Goal: Navigation & Orientation: Find specific page/section

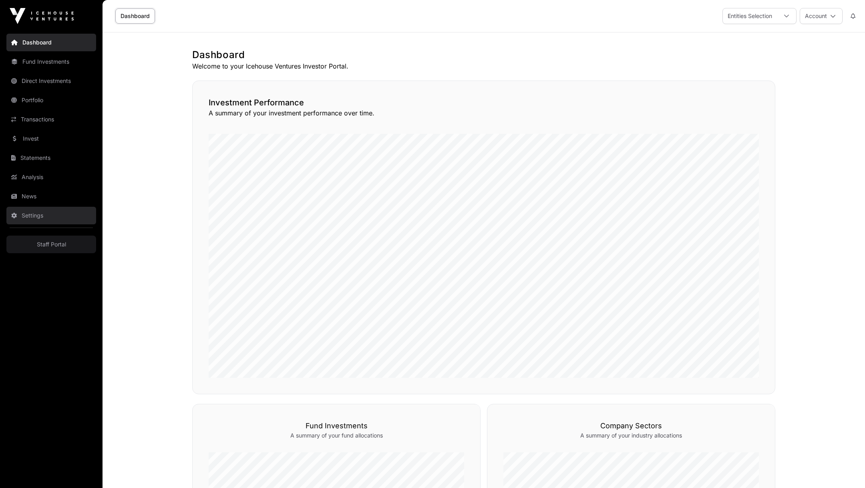
click at [55, 218] on link "Settings" at bounding box center [51, 216] width 90 height 18
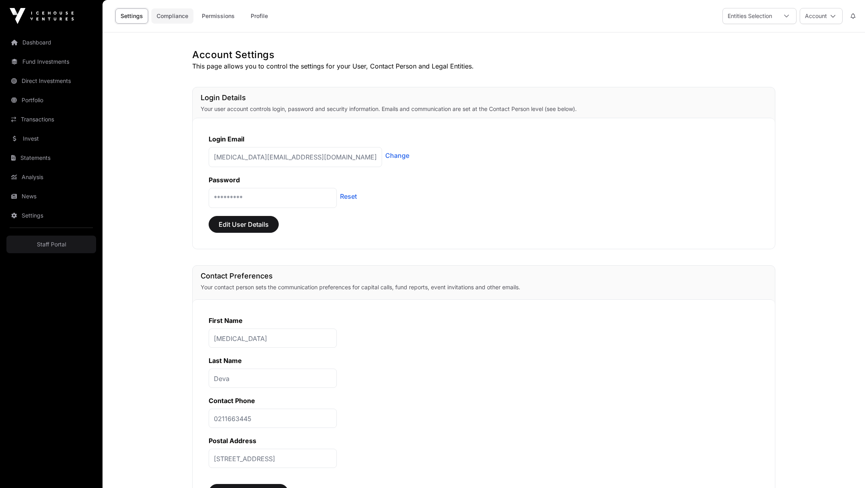
click at [173, 12] on link "Compliance" at bounding box center [172, 15] width 42 height 15
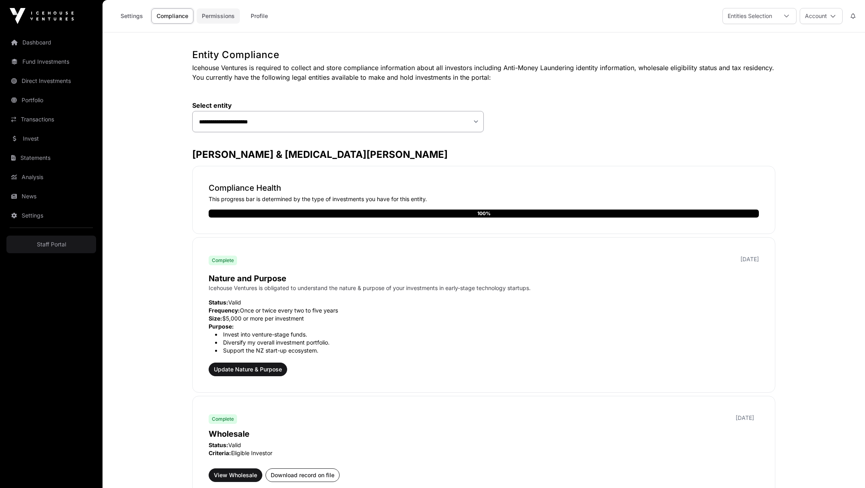
click at [216, 13] on link "Permissions" at bounding box center [218, 15] width 43 height 15
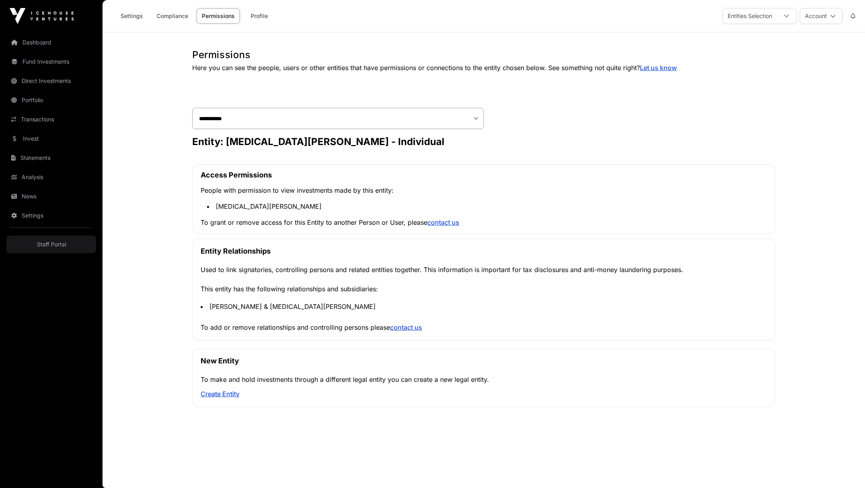
click at [250, 15] on link "Profile" at bounding box center [259, 15] width 32 height 15
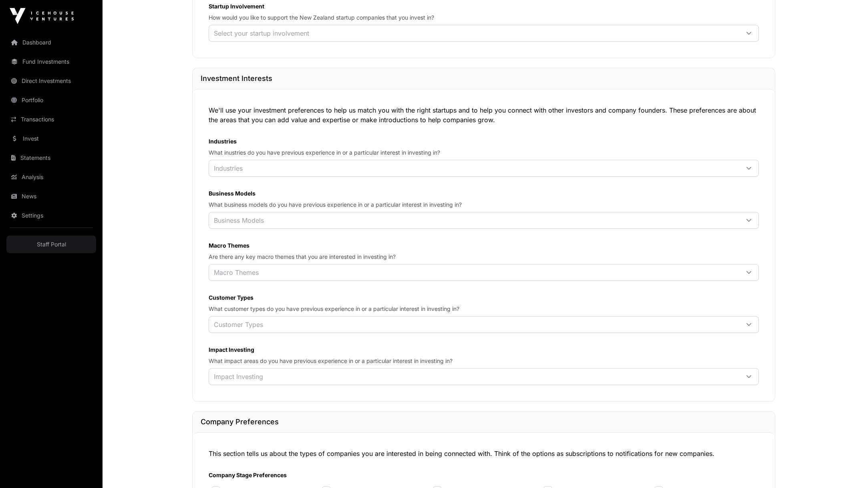
scroll to position [489, 0]
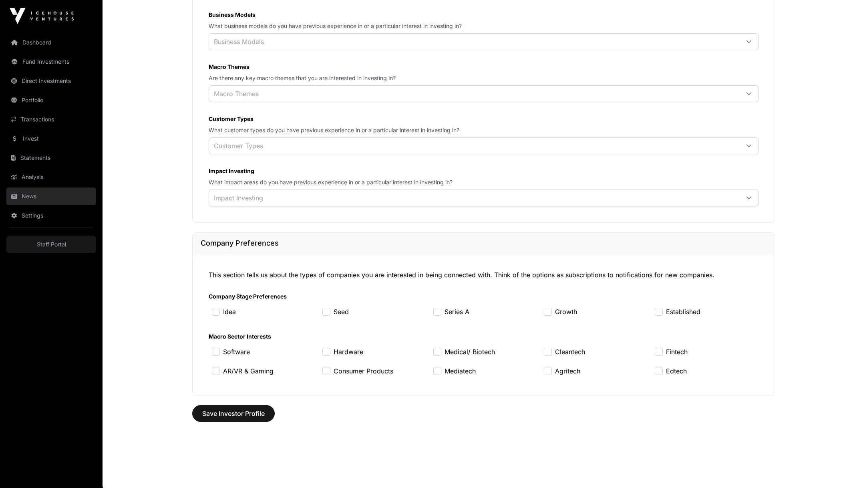
click at [58, 196] on link "News" at bounding box center [51, 196] width 90 height 18
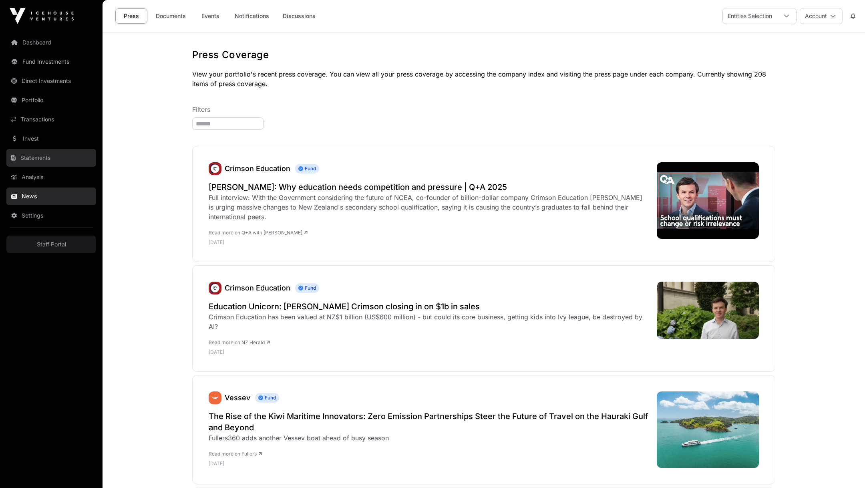
click at [53, 150] on link "Statements" at bounding box center [51, 158] width 90 height 18
